Goal: Transaction & Acquisition: Purchase product/service

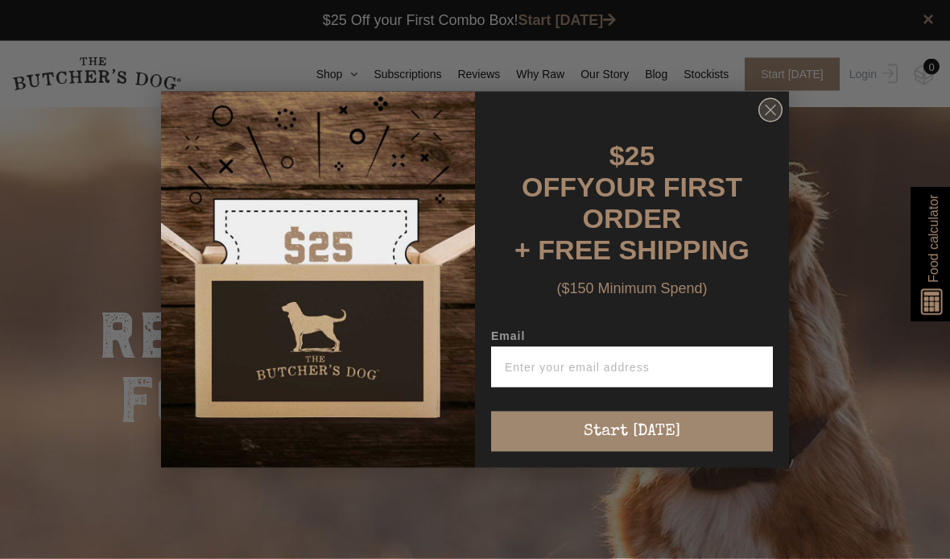
click at [760, 119] on circle "Close dialog" at bounding box center [770, 109] width 23 height 23
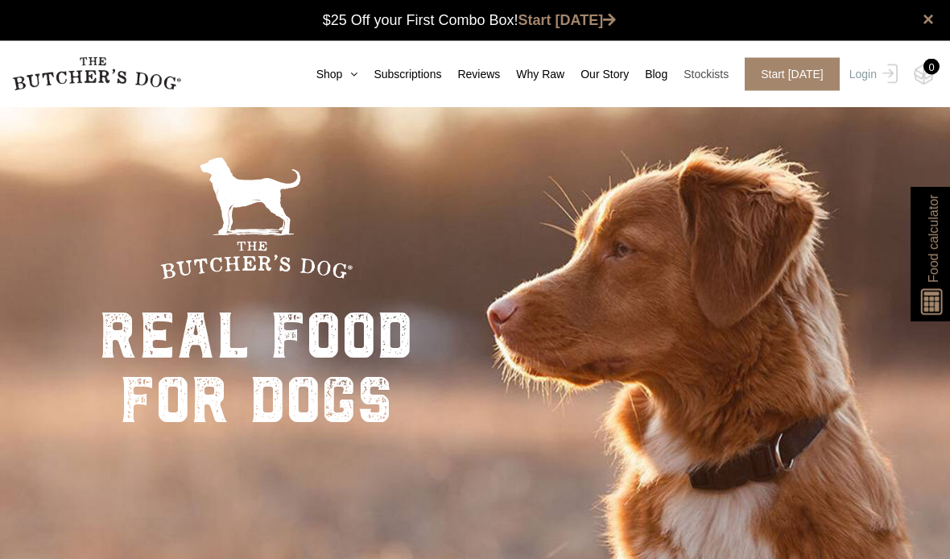
click at [714, 80] on link "Stockists" at bounding box center [697, 74] width 61 height 17
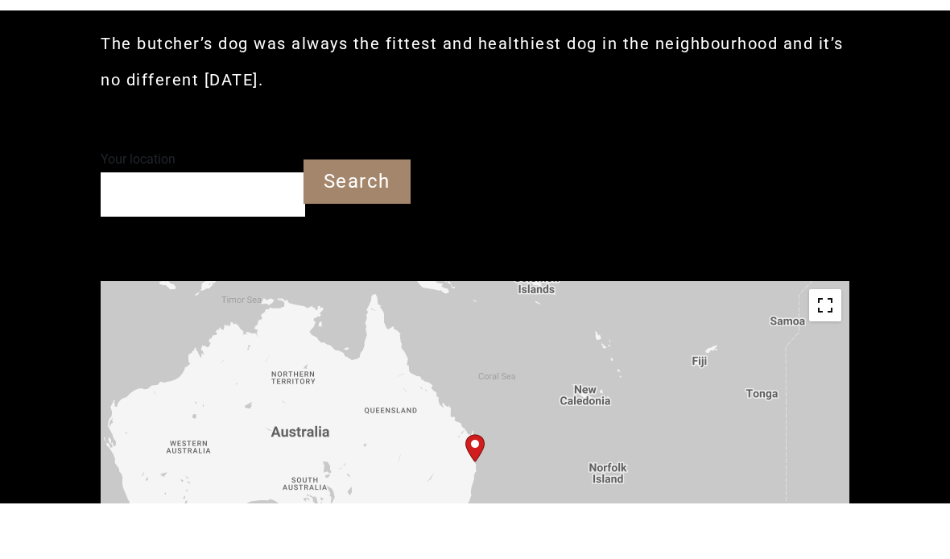
type input "4217"
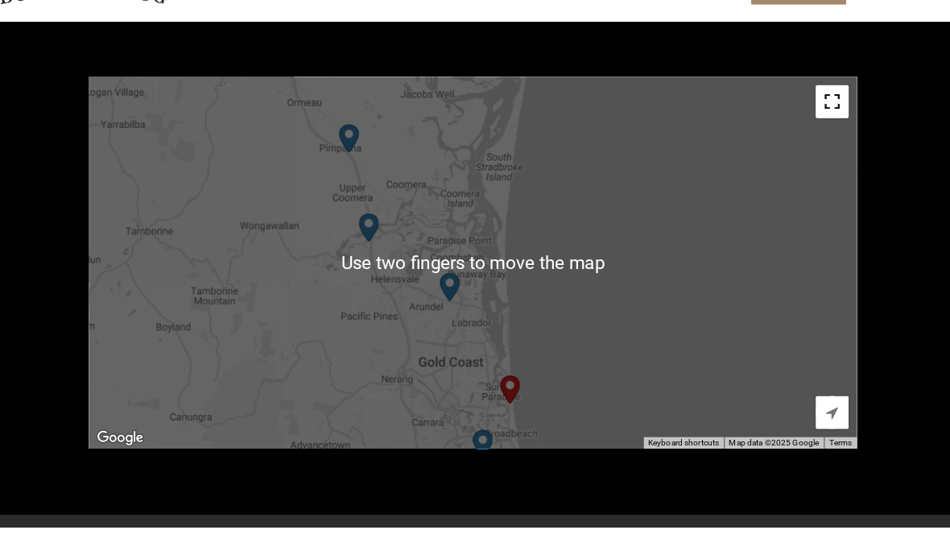
scroll to position [621, 0]
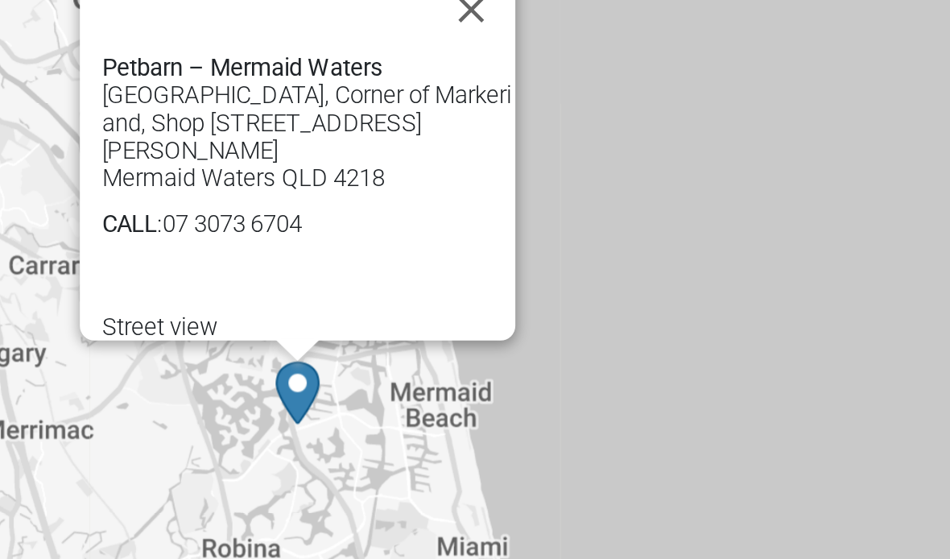
click at [283, 103] on div "To navigate, press the arrow keys. Petbarn – Mermaid Waters Q Super Centre, Cor…" at bounding box center [475, 284] width 749 height 362
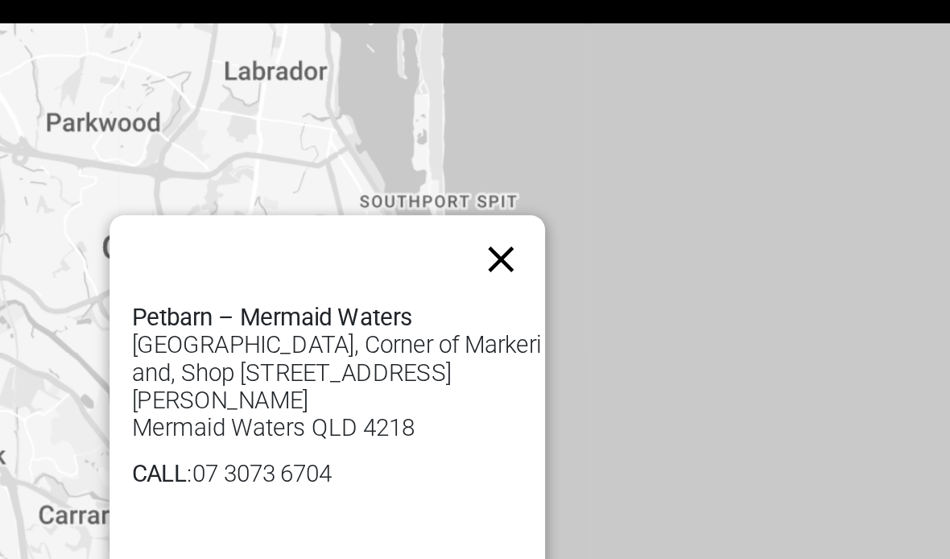
click at [489, 187] on button "Close" at bounding box center [508, 206] width 39 height 39
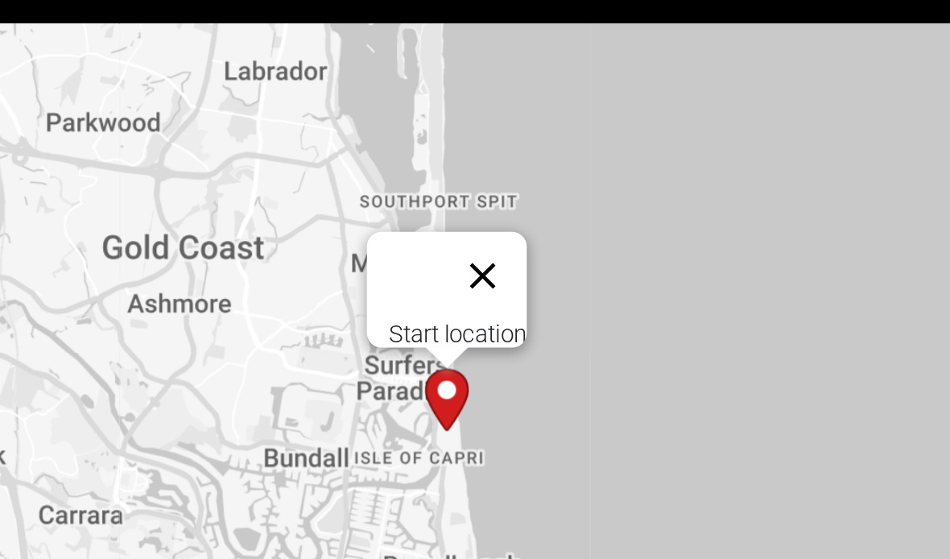
click at [481, 194] on button "Close" at bounding box center [500, 213] width 39 height 39
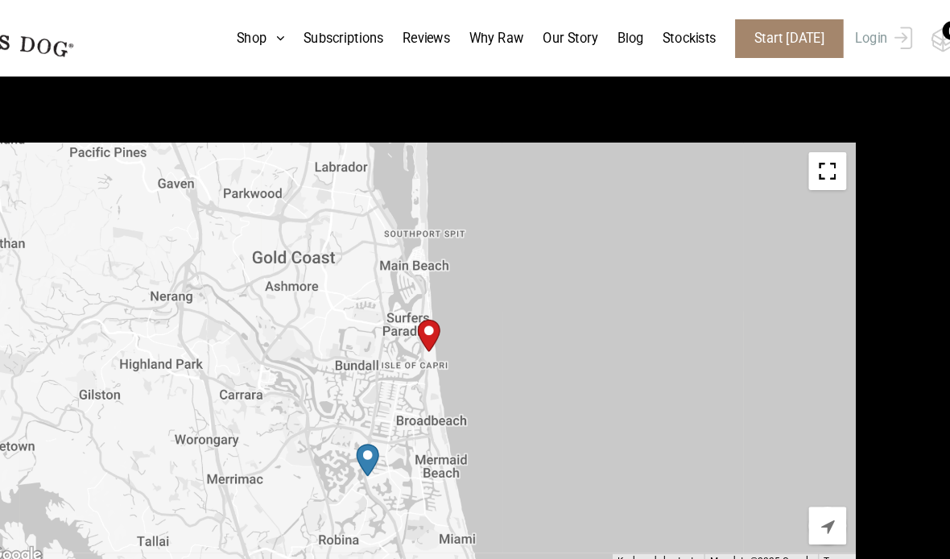
scroll to position [601, 0]
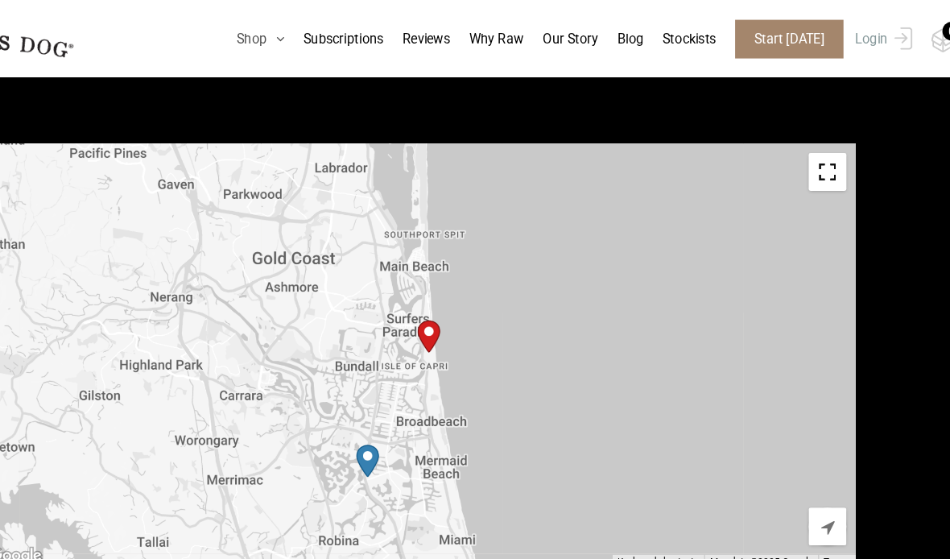
click at [304, 32] on link "Shop" at bounding box center [332, 33] width 57 height 17
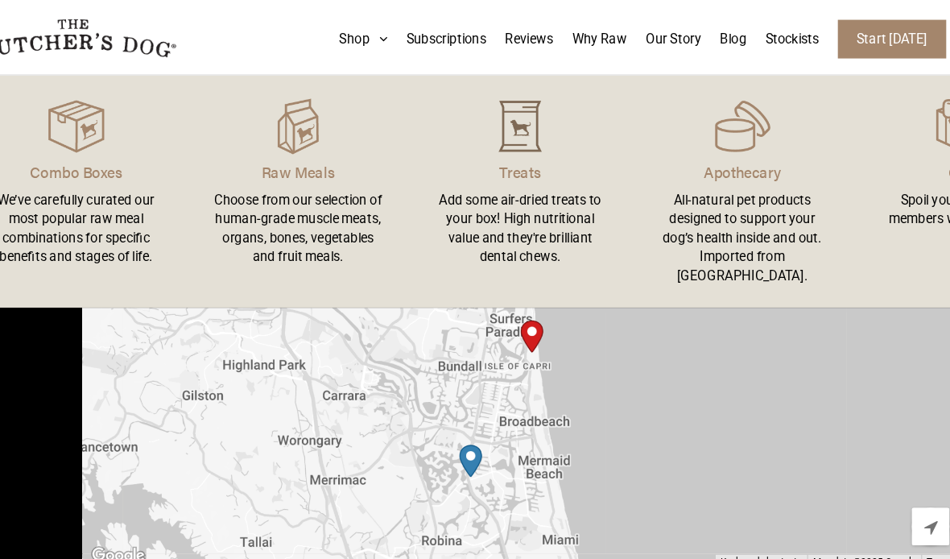
click at [451, 127] on img at bounding box center [475, 108] width 48 height 48
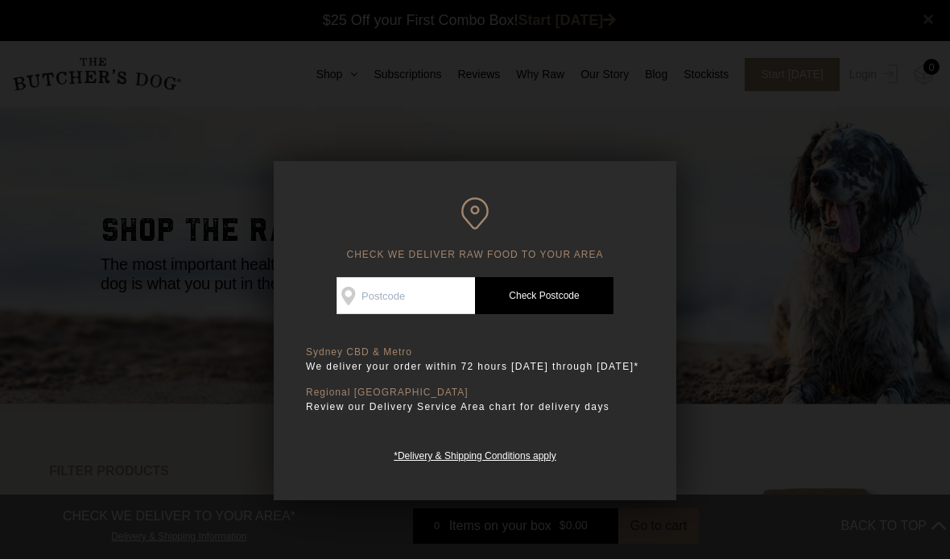
scroll to position [2, 0]
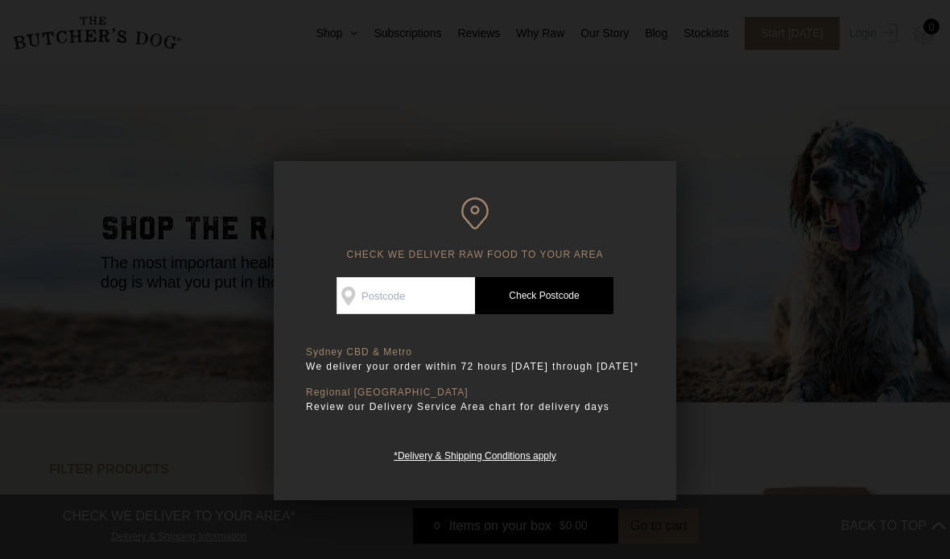
click at [803, 317] on div at bounding box center [475, 279] width 950 height 559
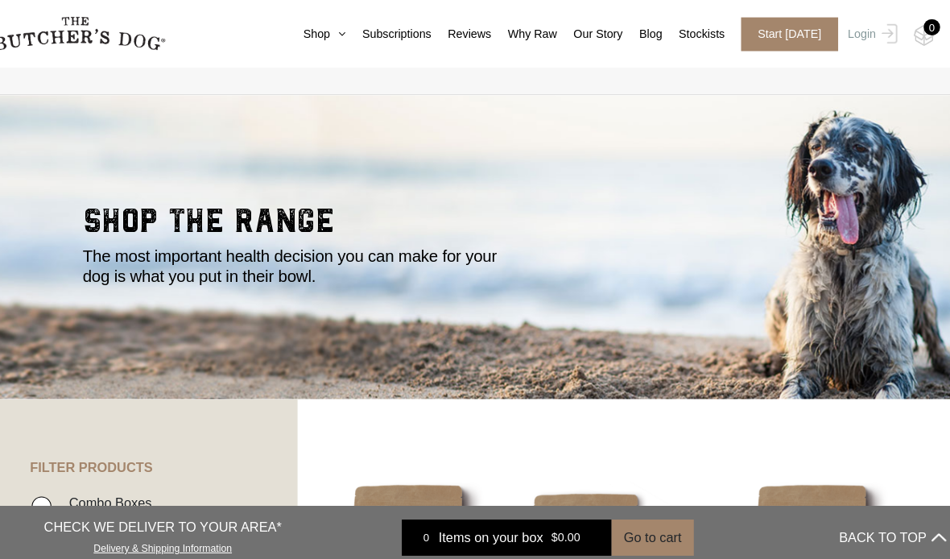
scroll to position [0, 0]
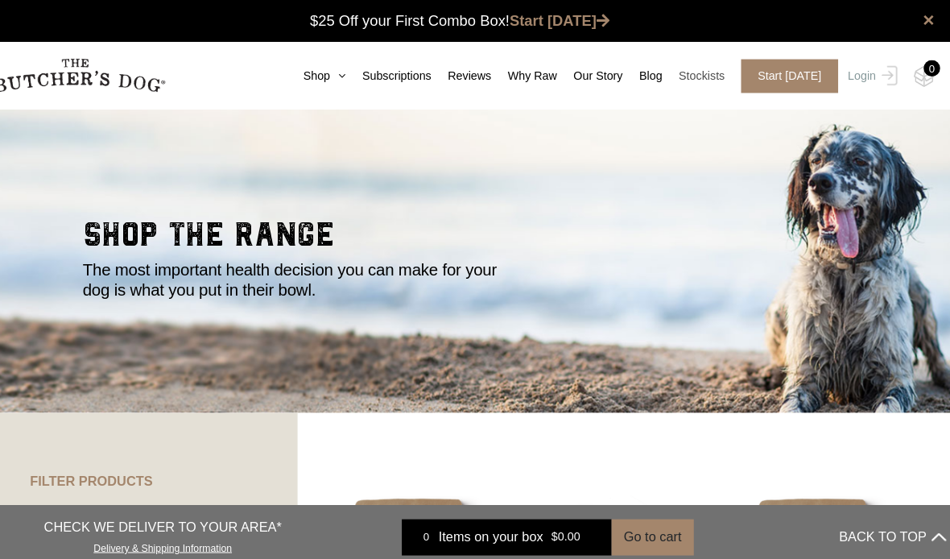
click at [691, 72] on link "Stockists" at bounding box center [697, 74] width 61 height 17
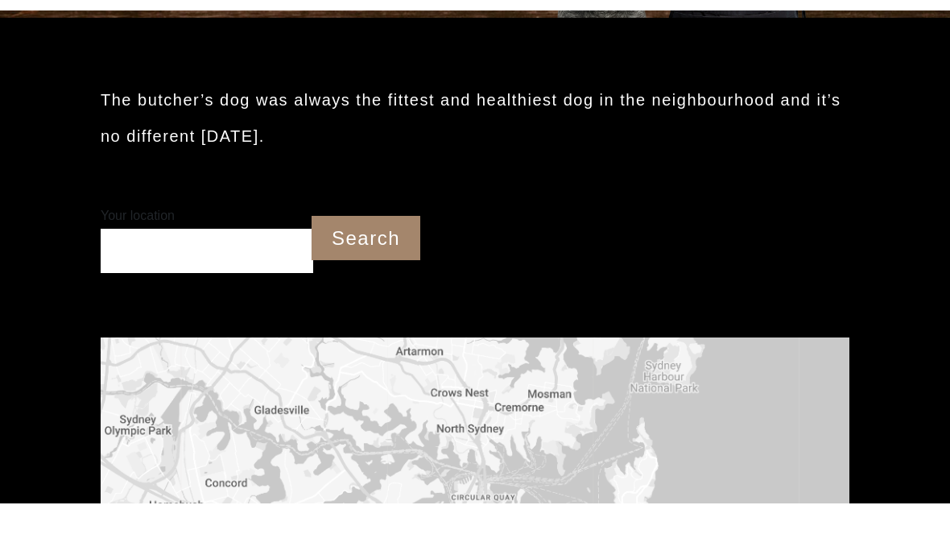
scroll to position [386, 0]
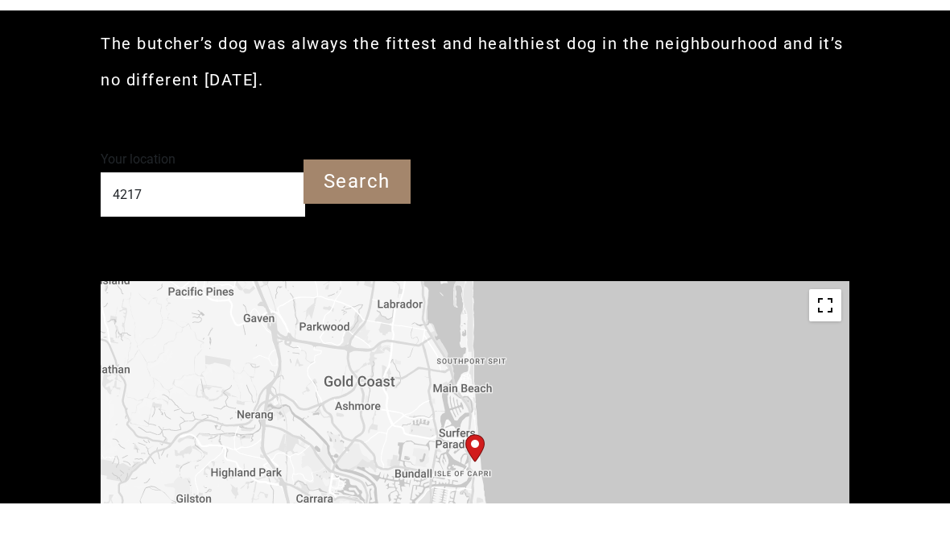
click at [192, 252] on input "4217" at bounding box center [203, 251] width 204 height 44
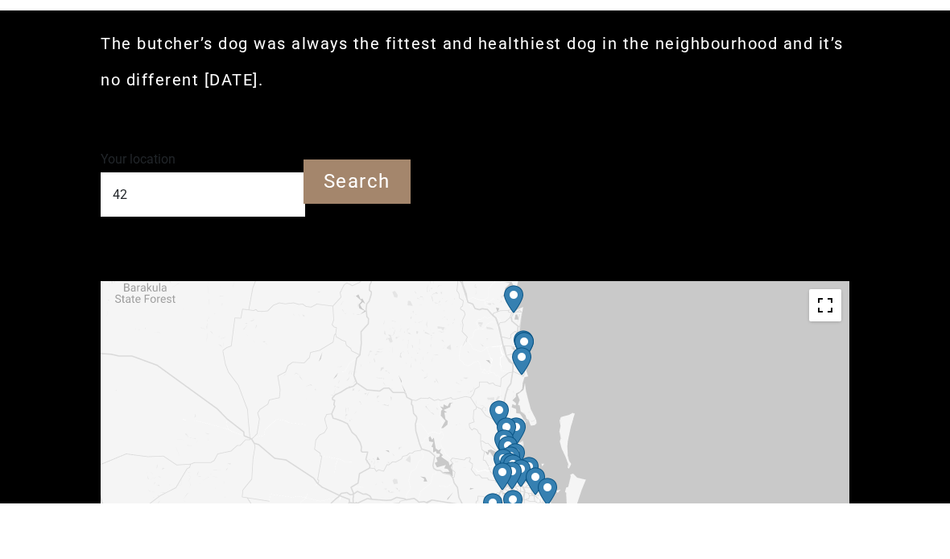
type input "4"
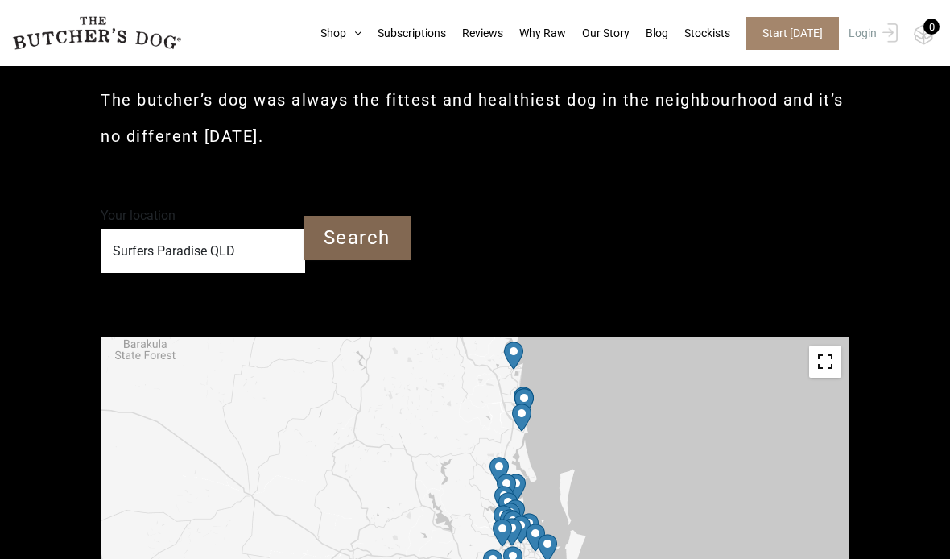
click at [367, 236] on input "Search" at bounding box center [356, 238] width 107 height 44
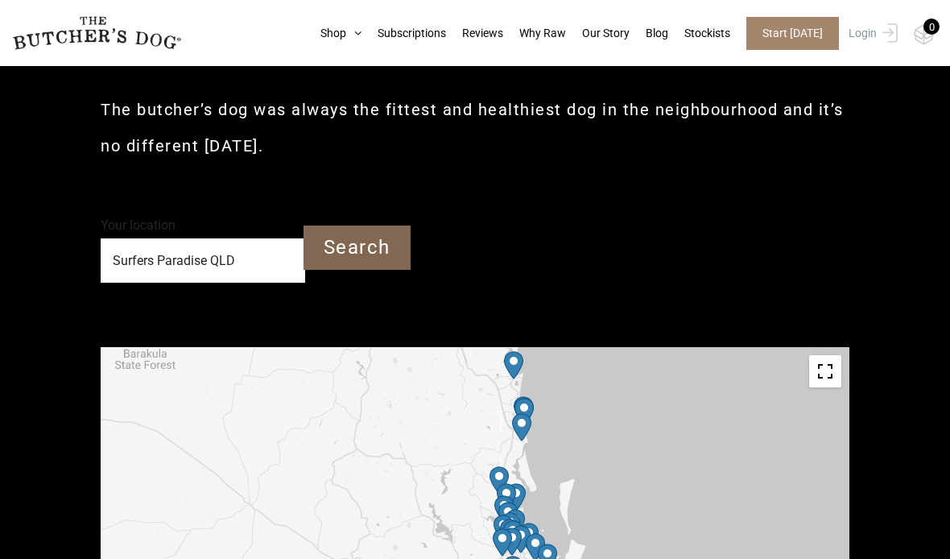
scroll to position [320, 0]
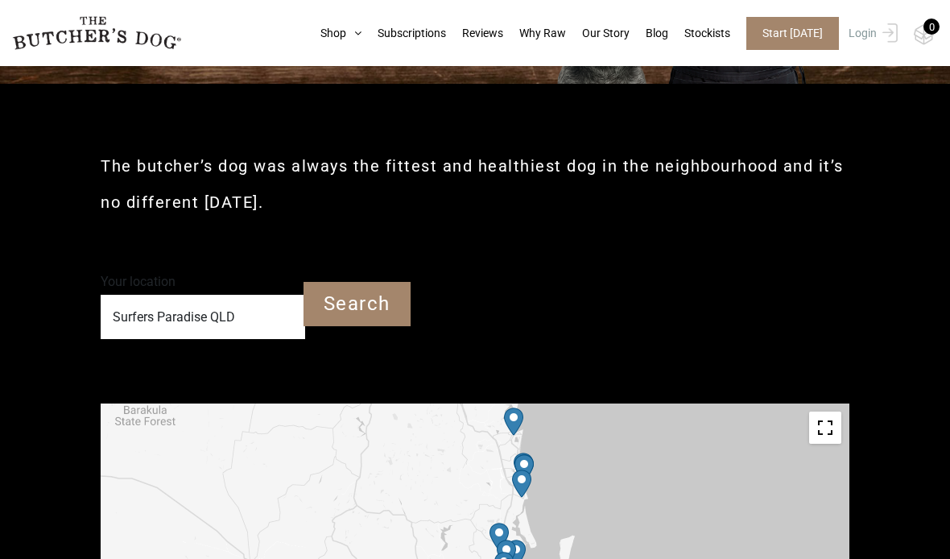
click at [259, 316] on input "Surfers Paradise QLD" at bounding box center [203, 317] width 204 height 44
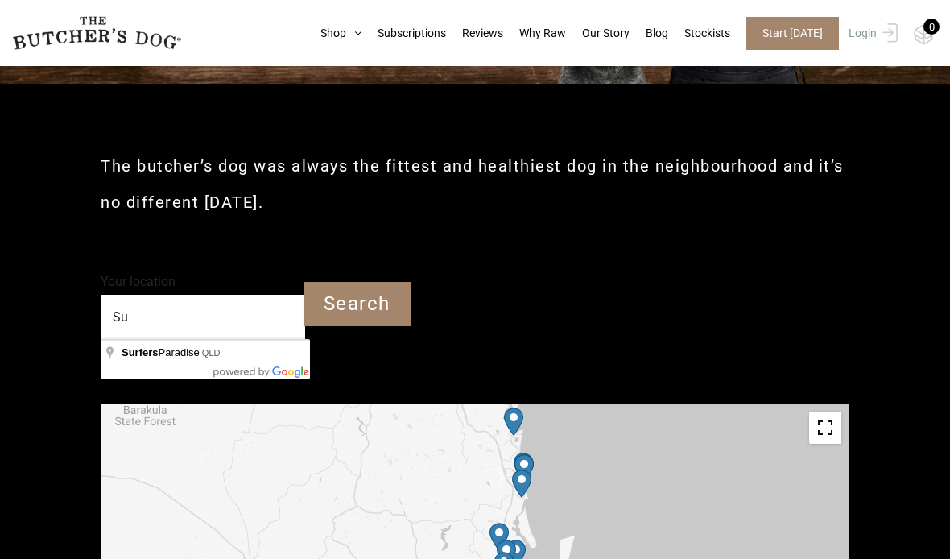
type input "S"
type input "Coffs Harbour NSW"
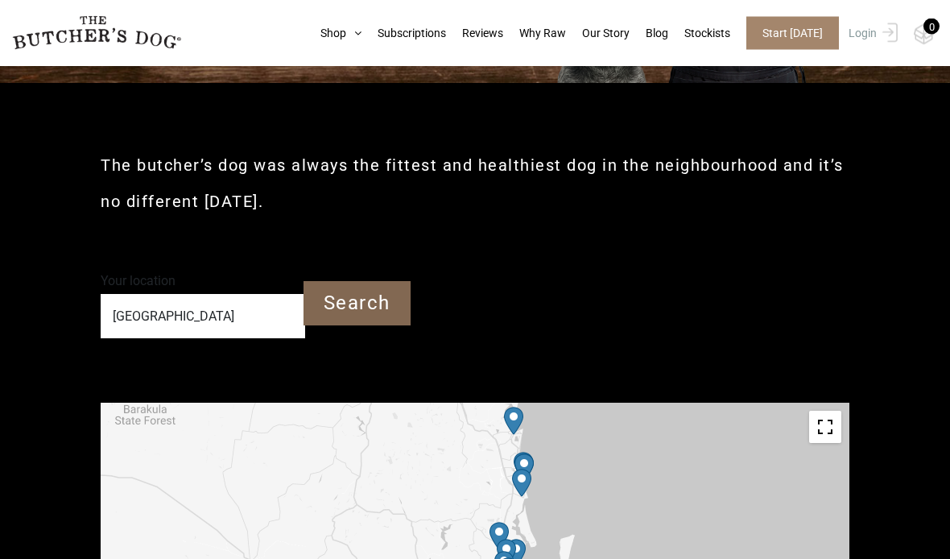
click at [368, 306] on input "Search" at bounding box center [356, 304] width 107 height 44
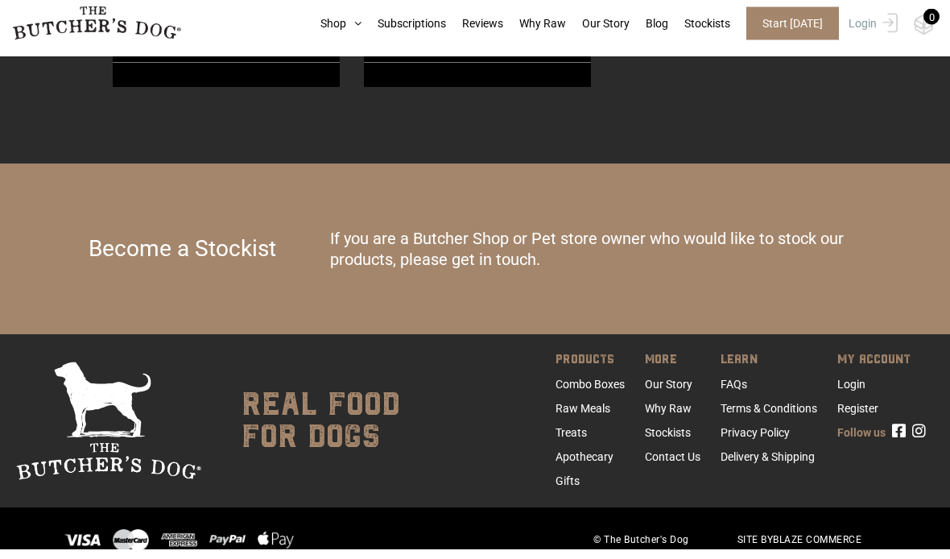
scroll to position [1431, 0]
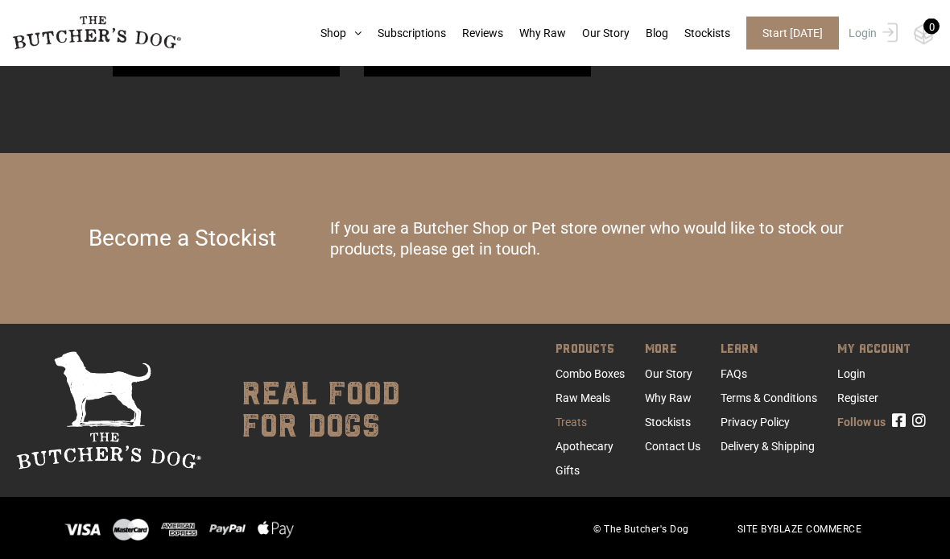
click at [564, 416] on link "Treats" at bounding box center [570, 422] width 31 height 13
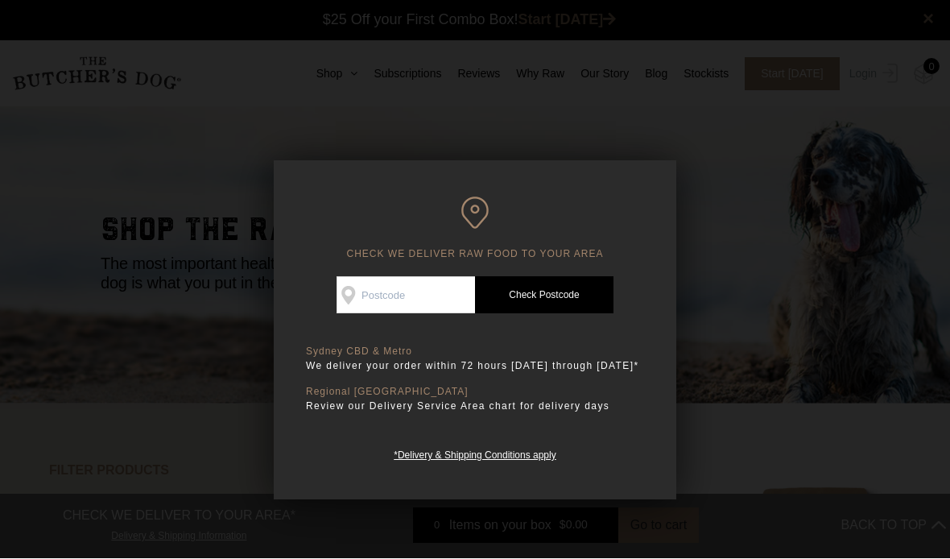
click at [778, 319] on div at bounding box center [475, 279] width 950 height 559
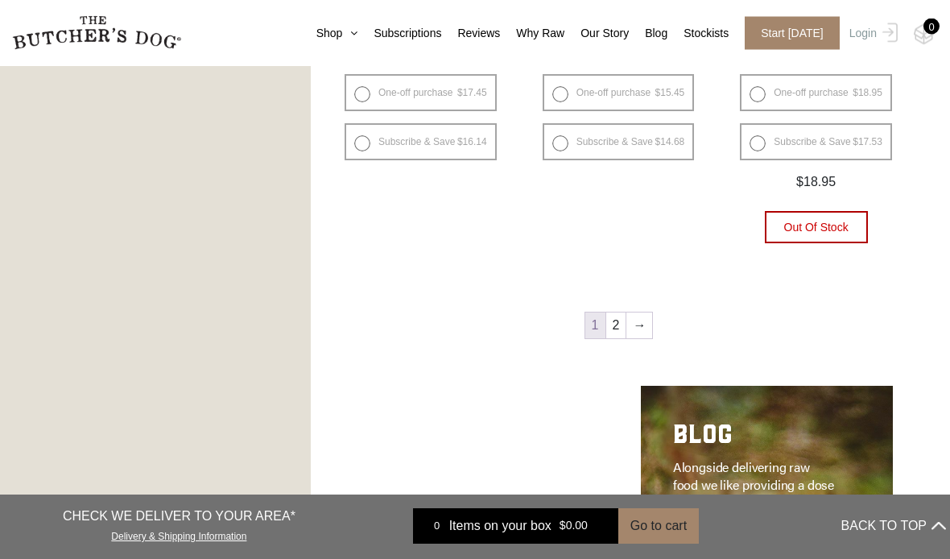
scroll to position [2072, 0]
click at [615, 324] on link "2" at bounding box center [616, 325] width 20 height 26
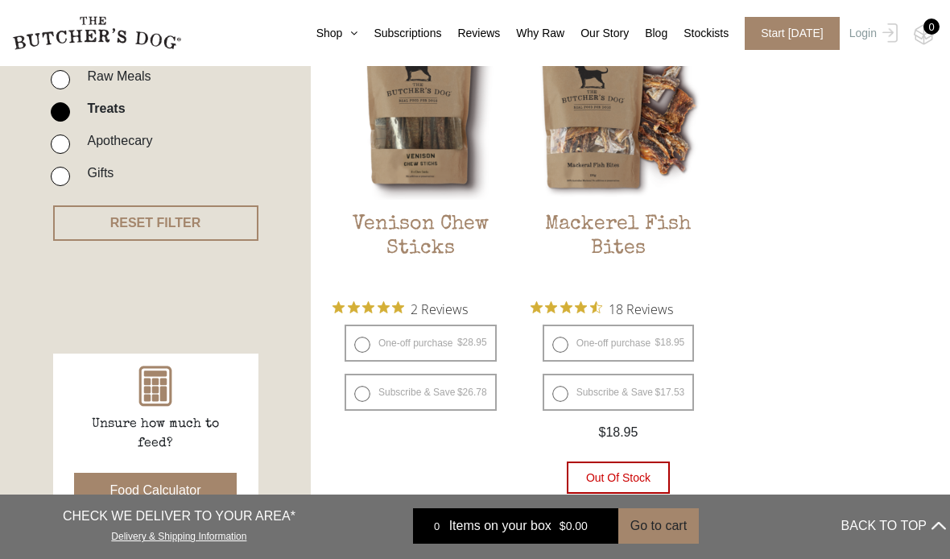
scroll to position [460, 0]
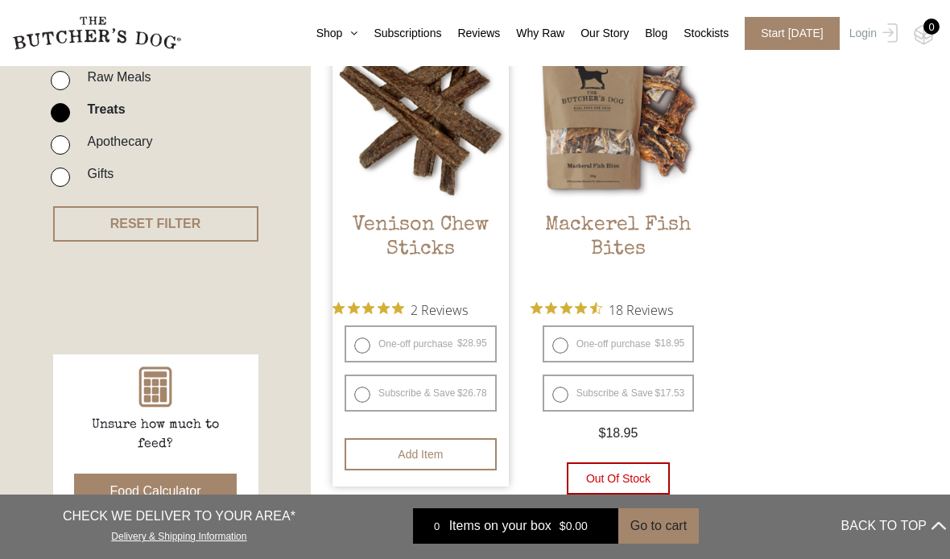
click at [452, 213] on h2 "Venison Chew Sticks" at bounding box center [420, 251] width 176 height 76
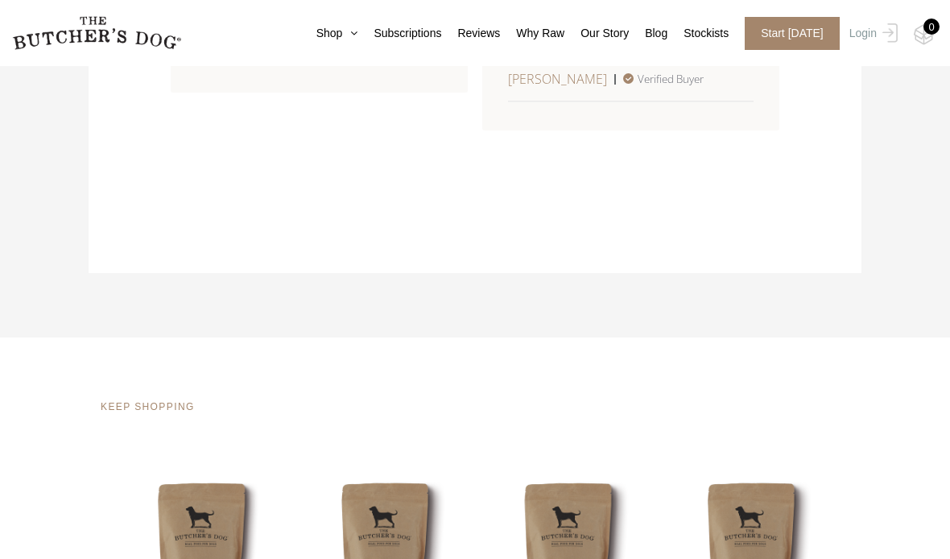
scroll to position [1133, 0]
